Goal: Task Accomplishment & Management: Complete application form

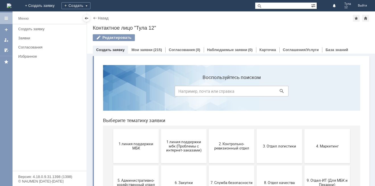
click at [128, 154] on button "1 линия поддержки МБК" at bounding box center [136, 146] width 46 height 34
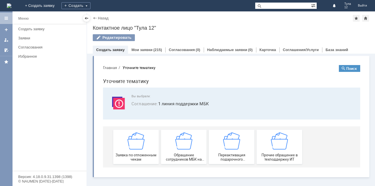
click at [126, 151] on div "Заявка по отложенным чекам" at bounding box center [136, 146] width 42 height 29
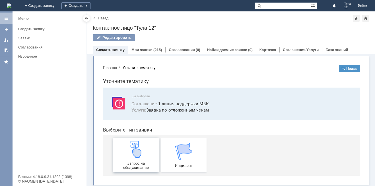
click at [128, 152] on img at bounding box center [136, 148] width 17 height 17
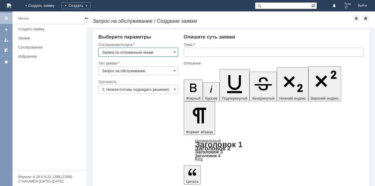
click at [192, 54] on input "text" at bounding box center [274, 52] width 180 height 9
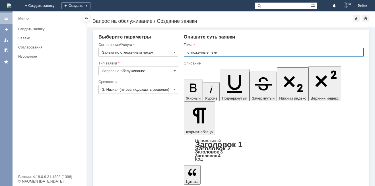
type input "отложенные чеки"
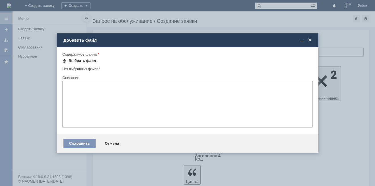
click at [86, 60] on div "Выбрать файл" at bounding box center [83, 60] width 28 height 5
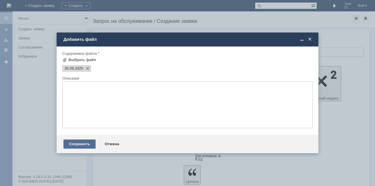
click at [88, 143] on div "Сохранить" at bounding box center [79, 143] width 32 height 9
